Goal: Information Seeking & Learning: Understand process/instructions

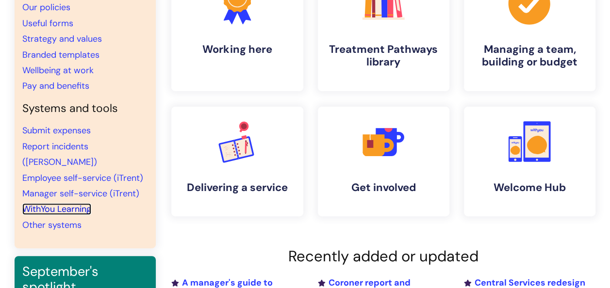
scroll to position [118, 0]
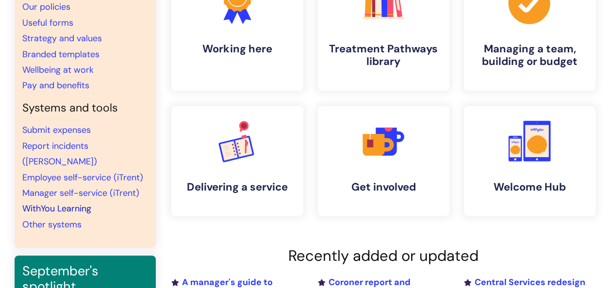
click at [69, 201] on li "WithYou Learning" at bounding box center [85, 209] width 126 height 16
click at [69, 203] on link "WithYou Learning" at bounding box center [56, 209] width 69 height 12
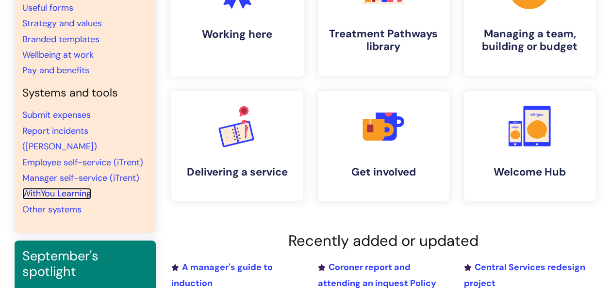
scroll to position [133, 0]
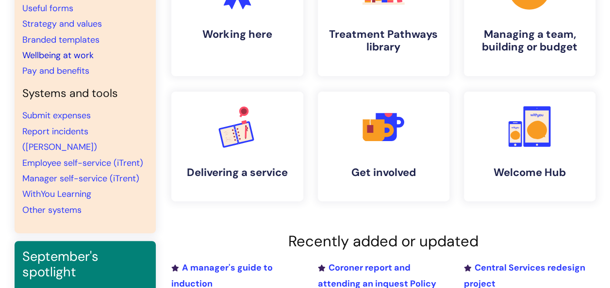
click at [78, 55] on link "Wellbeing at work" at bounding box center [57, 56] width 71 height 12
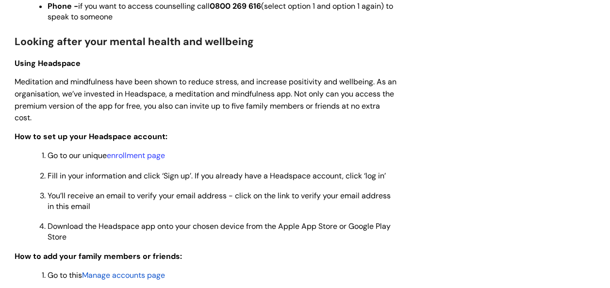
scroll to position [738, 0]
click at [145, 158] on link "enrollment page" at bounding box center [136, 155] width 58 height 10
